Goal: Information Seeking & Learning: Find specific fact

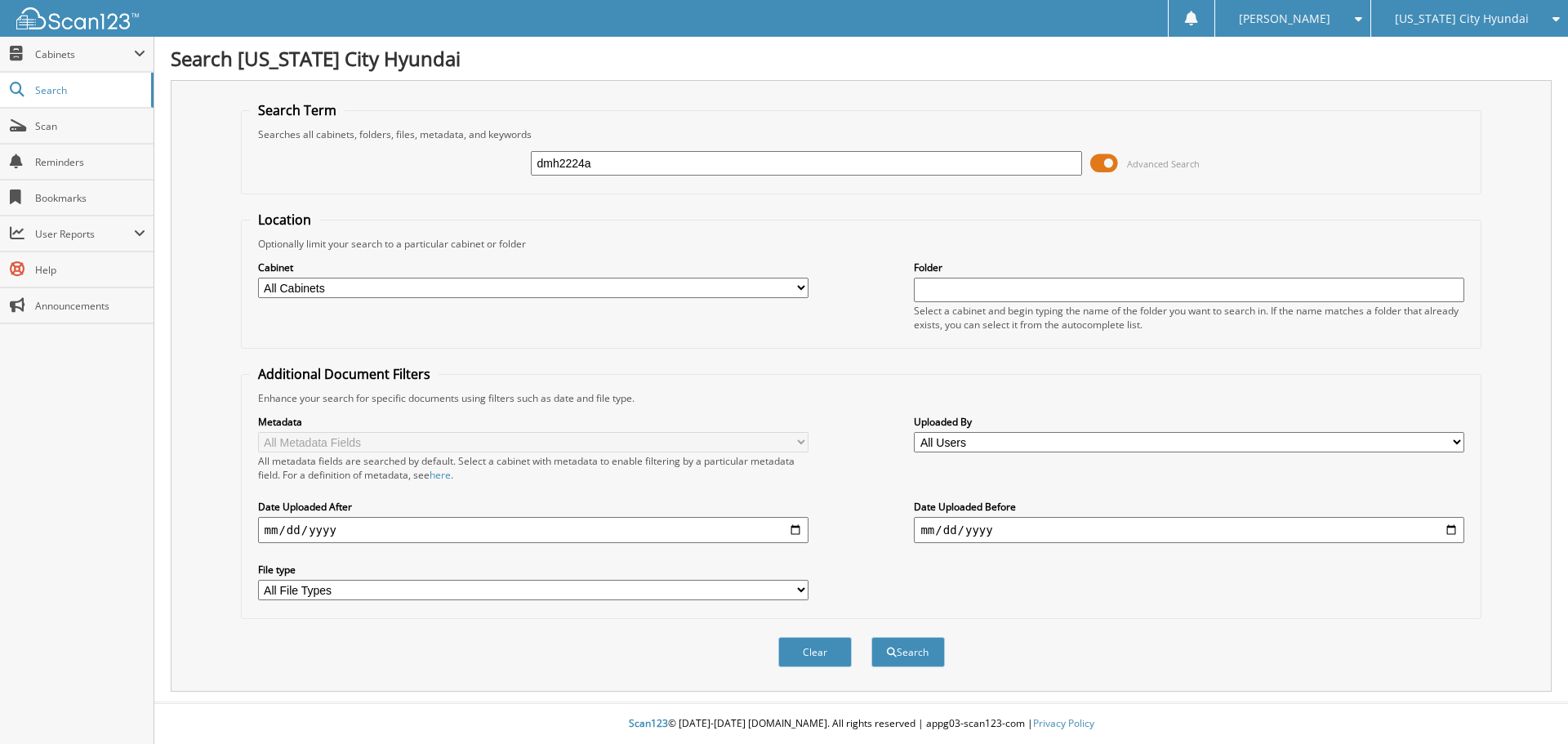
type input "dmh2224a"
click at [871, 637] on button "Search" at bounding box center [908, 652] width 73 height 30
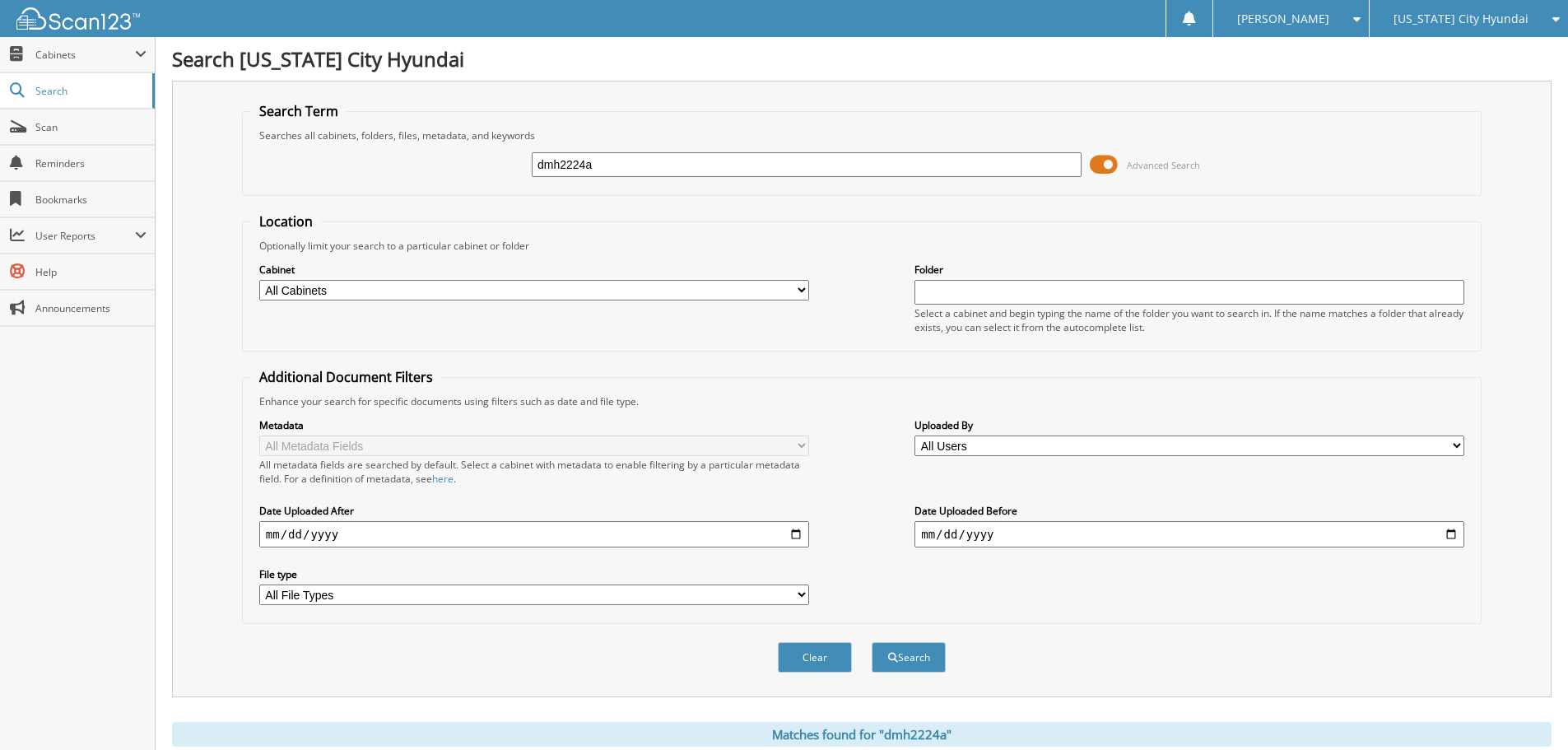
drag, startPoint x: 633, startPoint y: 165, endPoint x: 467, endPoint y: 156, distance: 166.2
click at [467, 156] on div "dmh2224a Advanced Search" at bounding box center [861, 165] width 1221 height 45
type input "p40680"
click at [871, 642] on button "Search" at bounding box center [908, 658] width 74 height 30
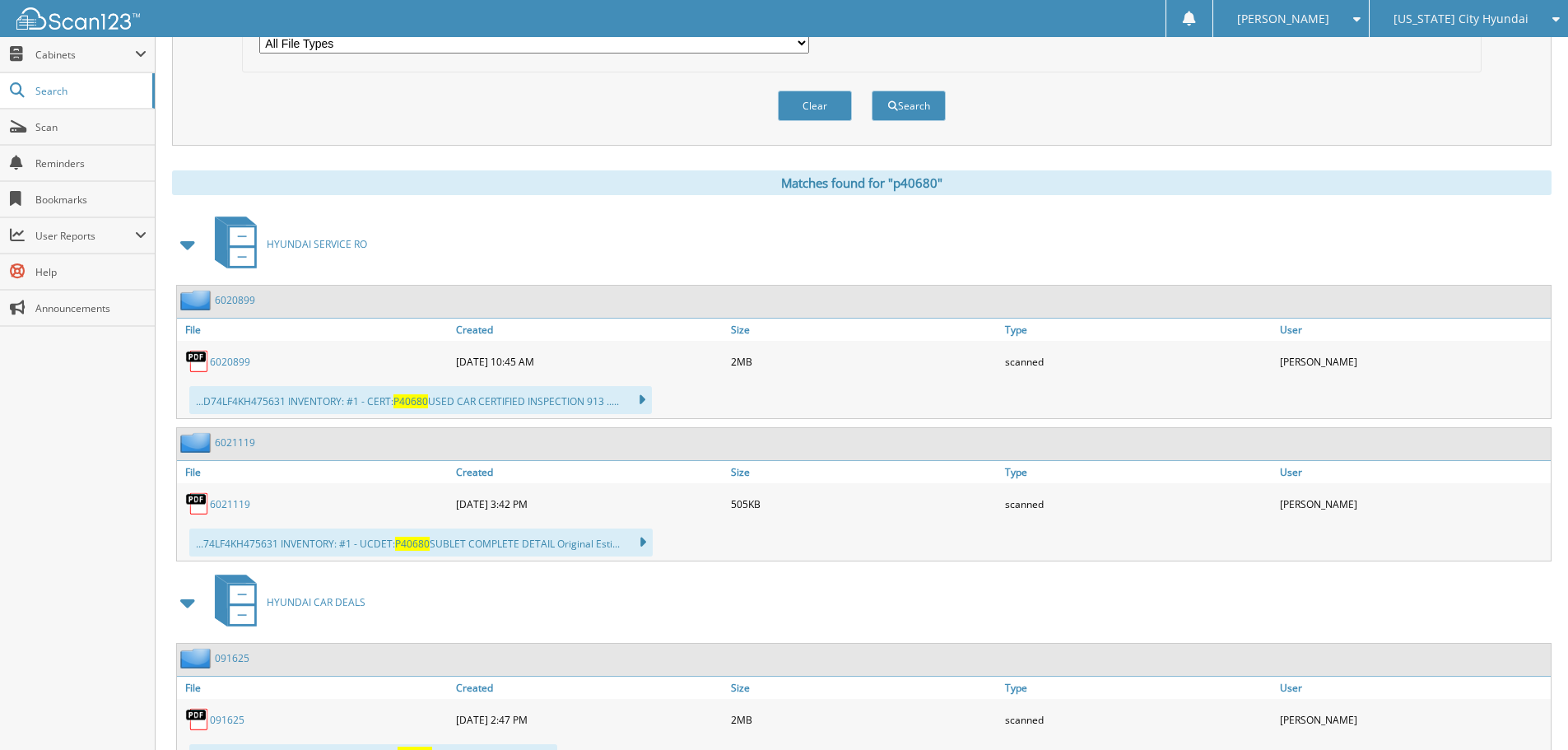
scroll to position [530, 0]
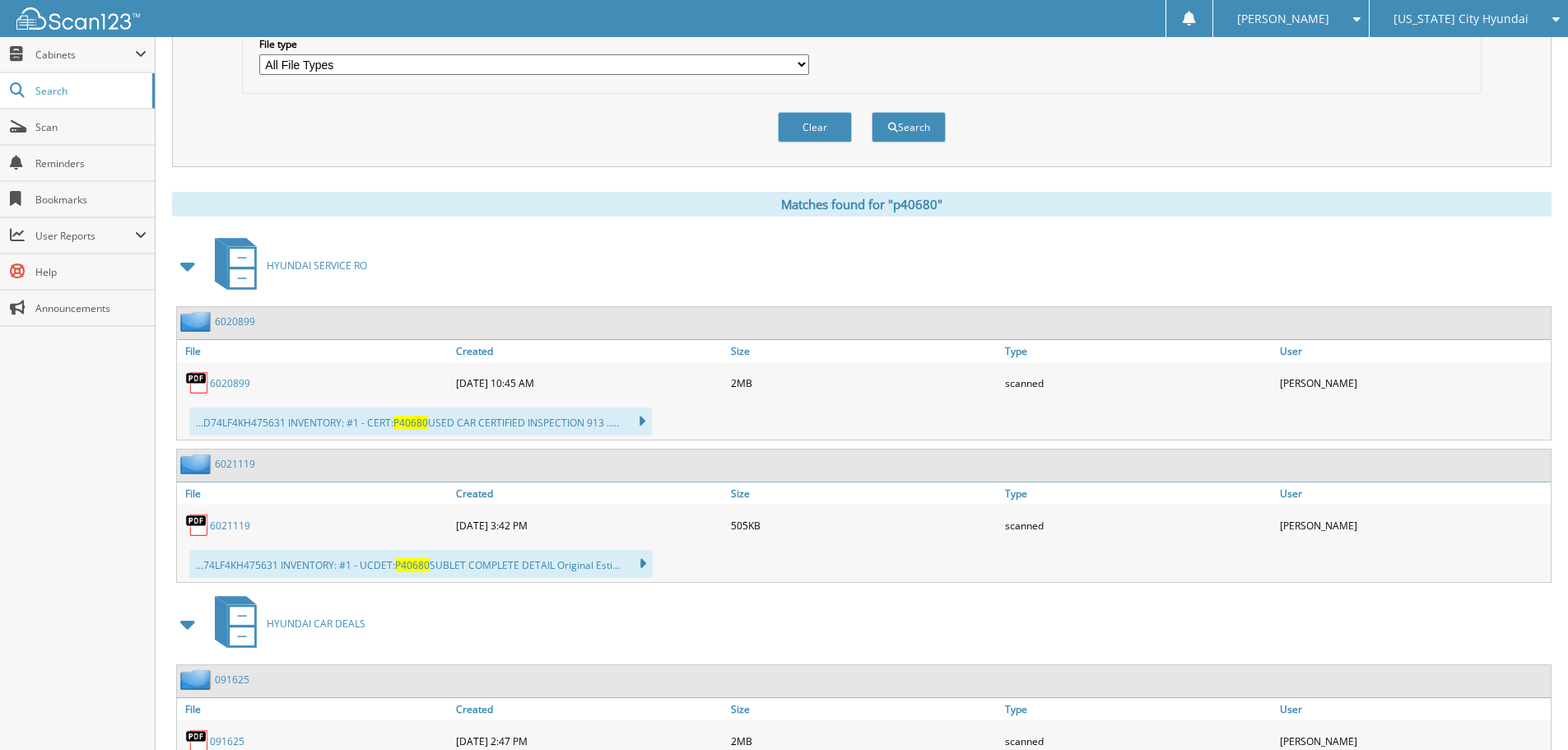
click at [1492, 14] on span "[US_STATE] City Hyundai" at bounding box center [1461, 19] width 135 height 10
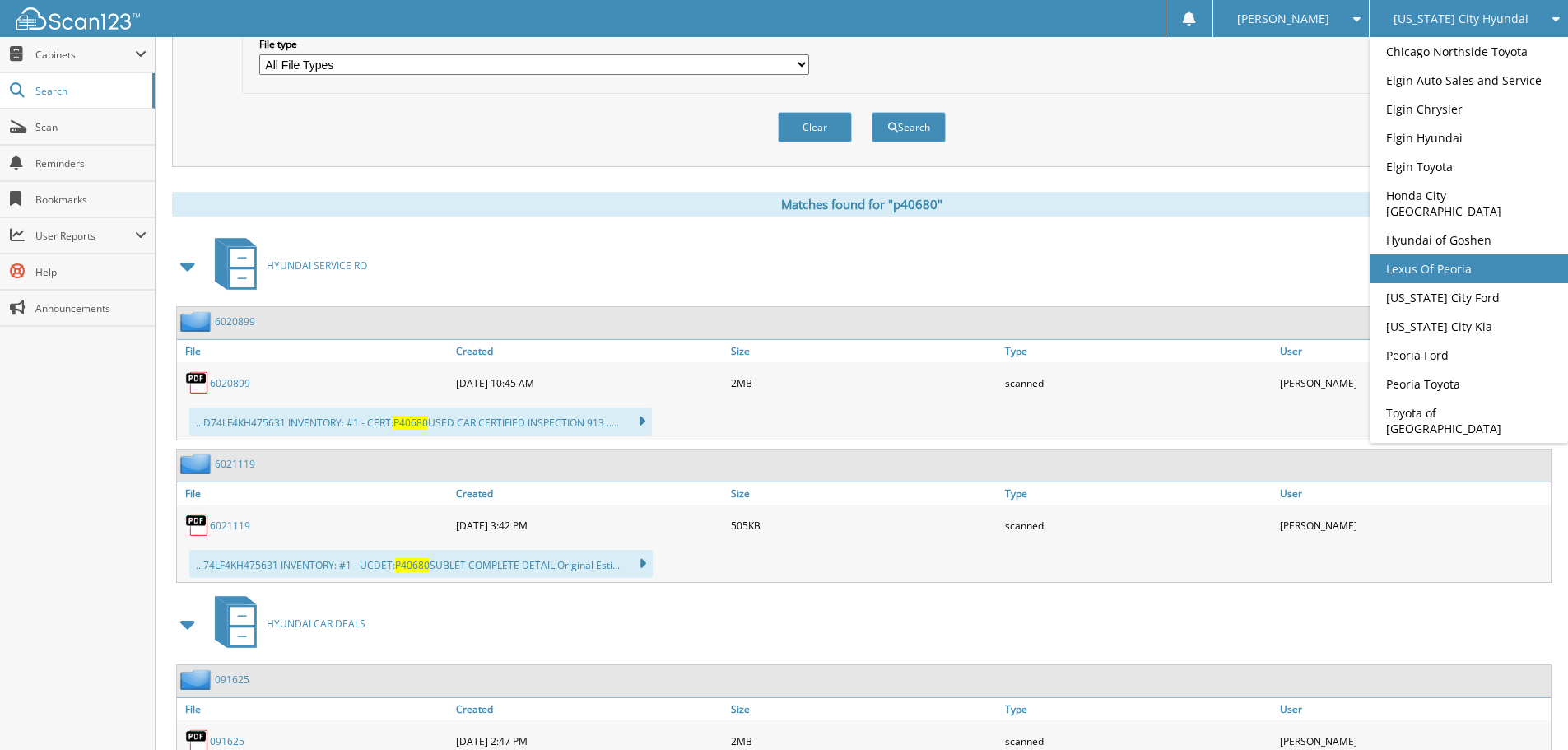
click at [1423, 258] on link "Lexus Of Peoria" at bounding box center [1469, 269] width 198 height 29
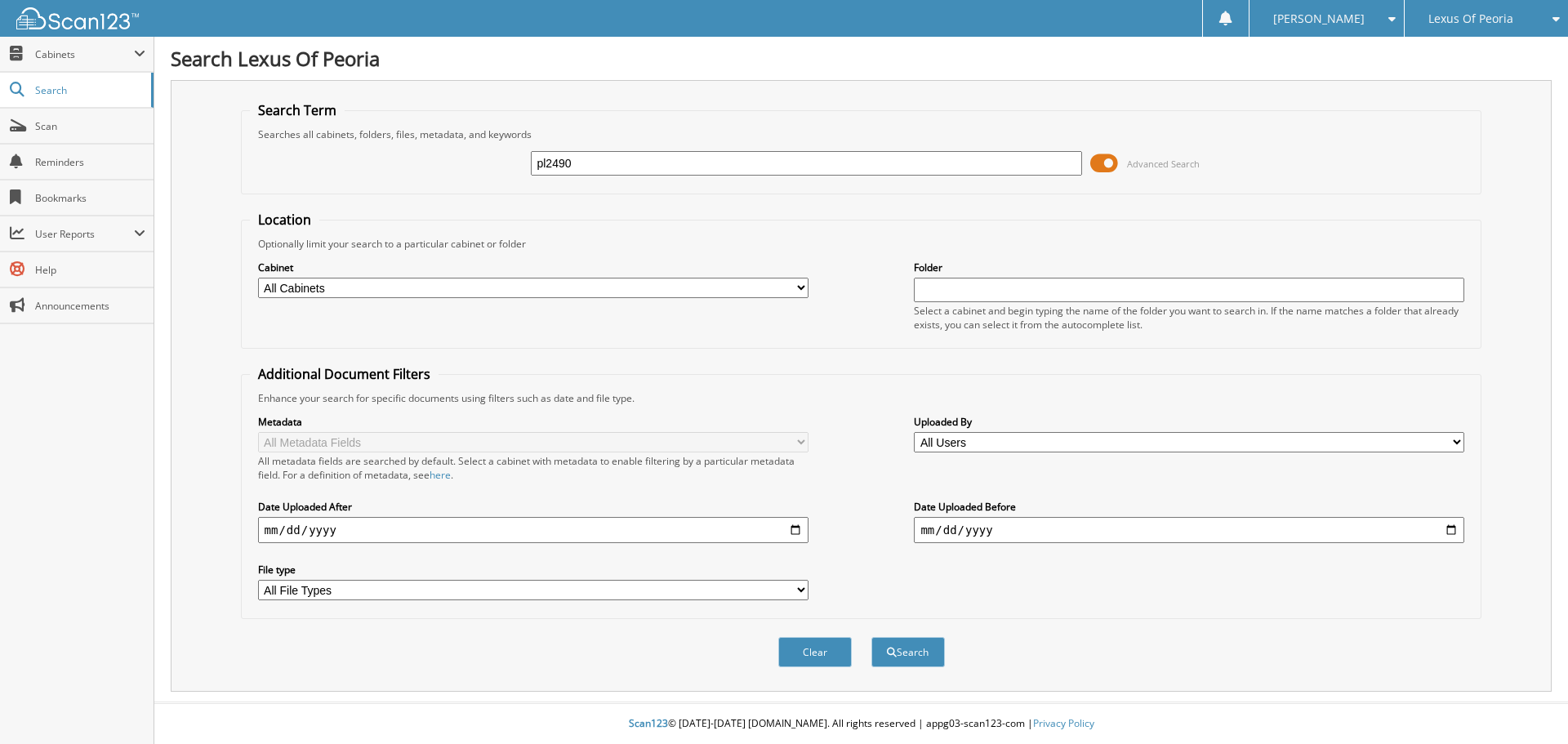
type input "pl2490"
click at [871, 637] on button "Search" at bounding box center [908, 652] width 73 height 30
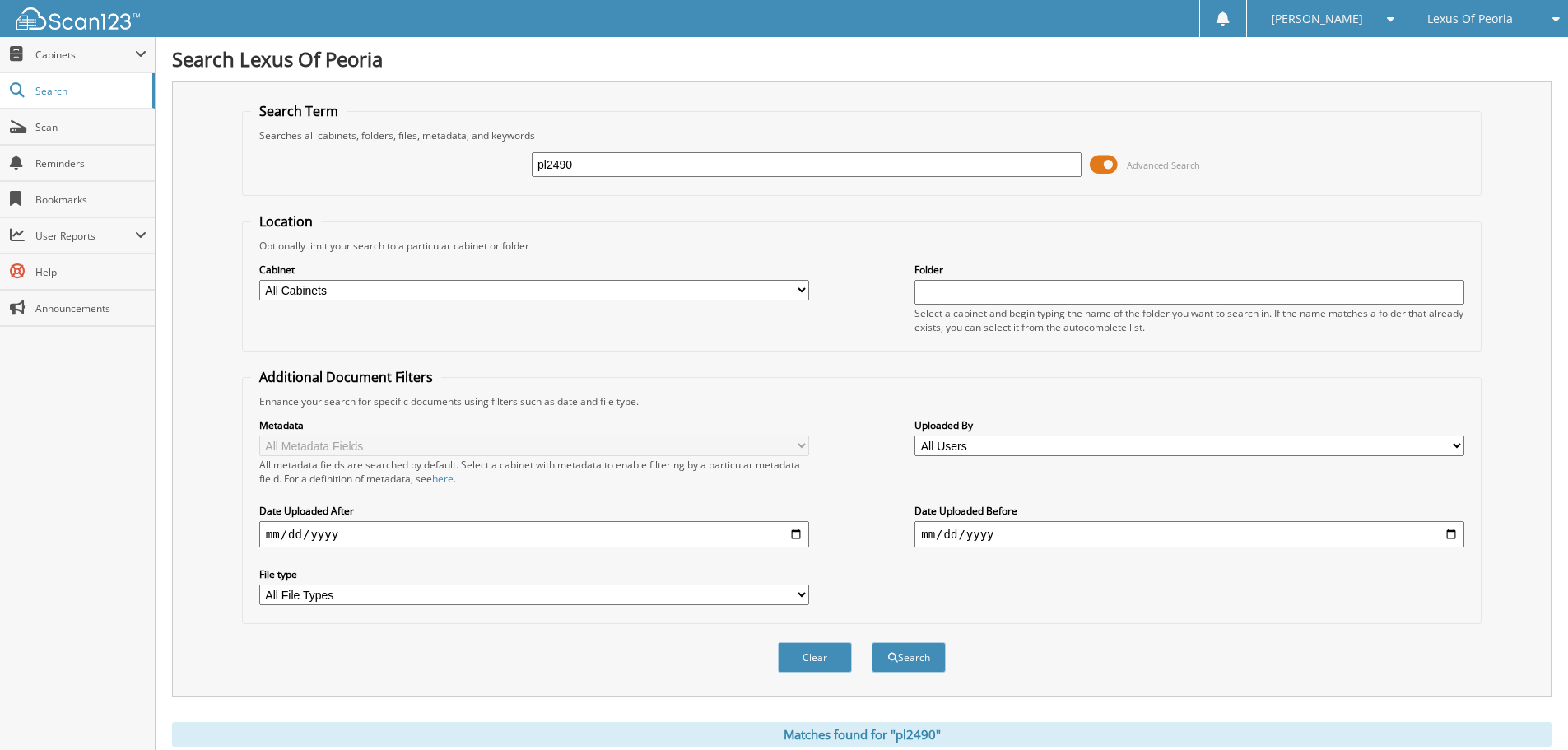
drag, startPoint x: 579, startPoint y: 164, endPoint x: 468, endPoint y: 166, distance: 111.0
click at [469, 168] on div "pl2490 Advanced Search" at bounding box center [861, 165] width 1221 height 45
type input "dpl2494"
click at [871, 642] on button "Search" at bounding box center [908, 658] width 74 height 30
drag, startPoint x: 599, startPoint y: 168, endPoint x: 458, endPoint y: 173, distance: 141.1
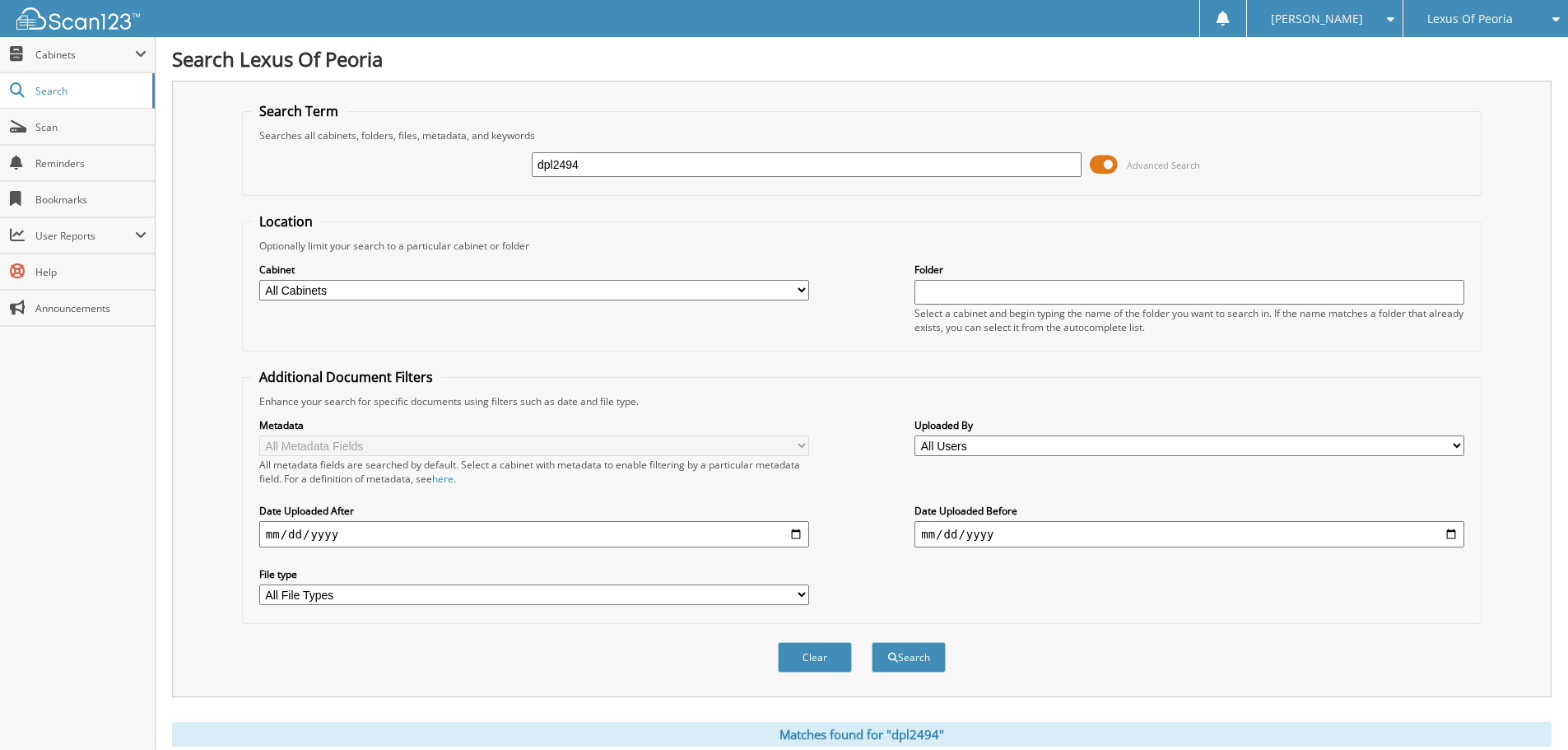
click at [458, 173] on div "dpl2494 Advanced Search" at bounding box center [861, 165] width 1221 height 45
type input "PL2576"
click at [871, 642] on button "Search" at bounding box center [908, 658] width 74 height 30
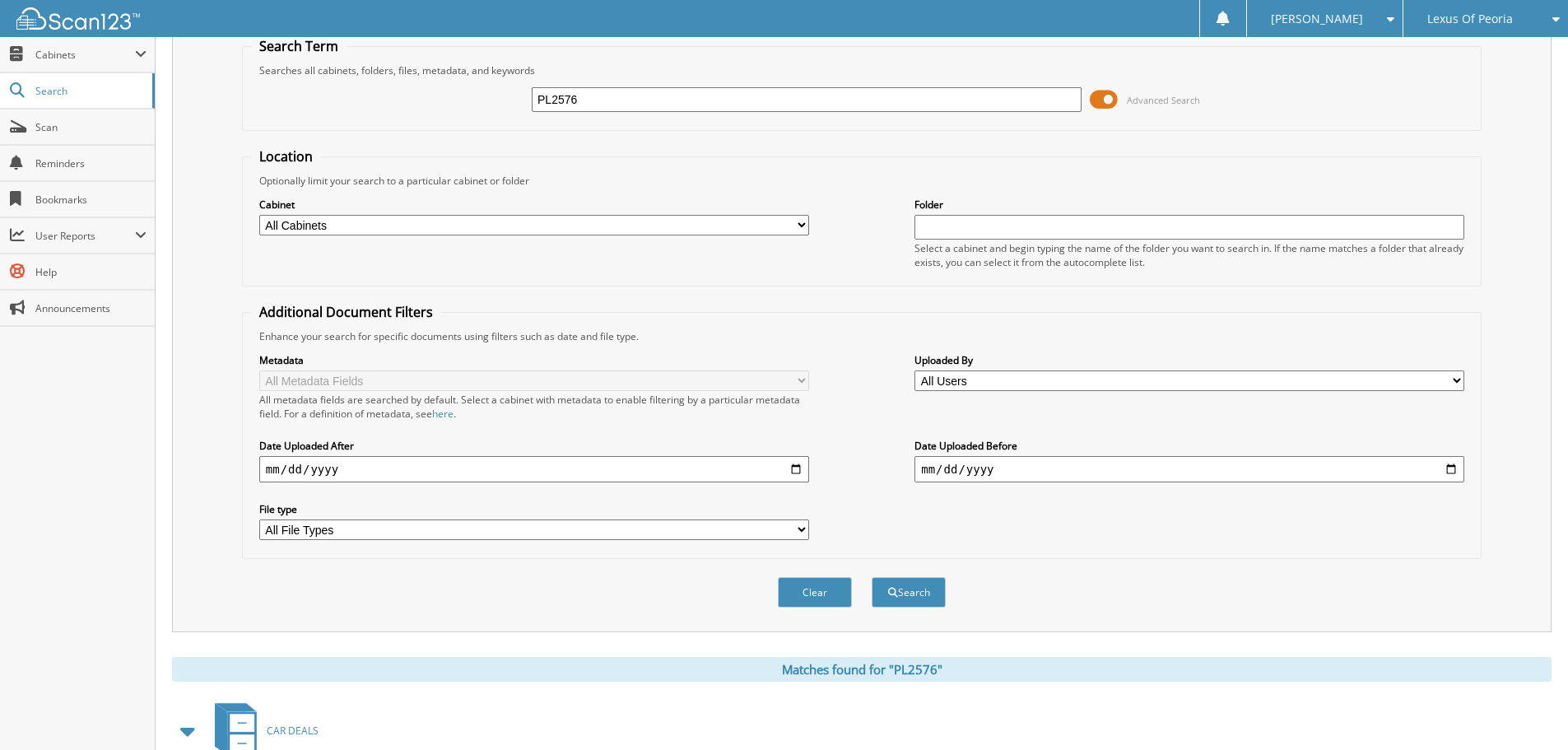
scroll to position [234, 0]
